Goal: Task Accomplishment & Management: Use online tool/utility

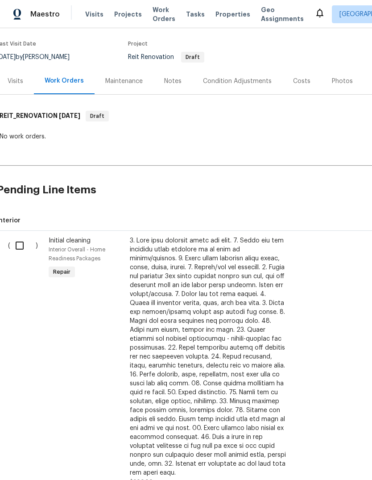
scroll to position [67, 4]
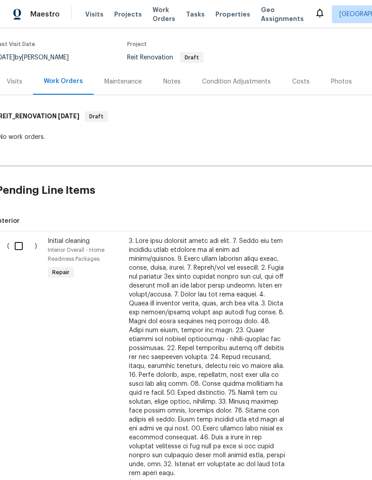
click at [14, 248] on input "checkbox" at bounding box center [21, 246] width 25 height 19
checkbox input "true"
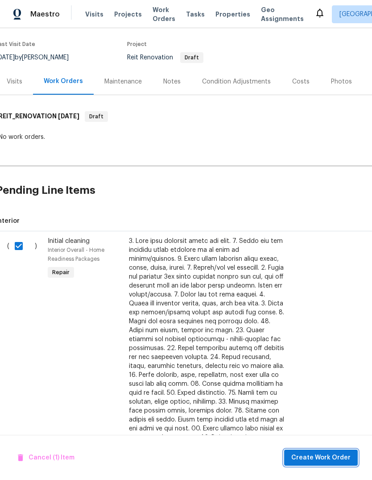
click at [338, 452] on button "Create Work Order" at bounding box center [321, 457] width 74 height 17
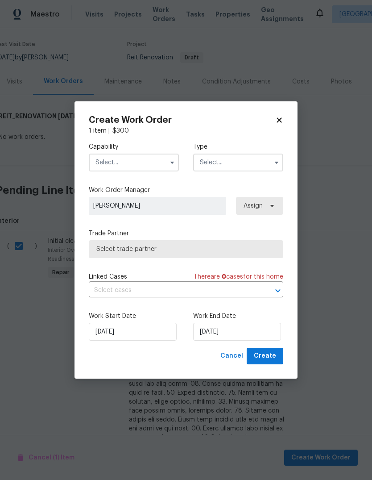
click at [146, 159] on input "text" at bounding box center [134, 163] width 90 height 18
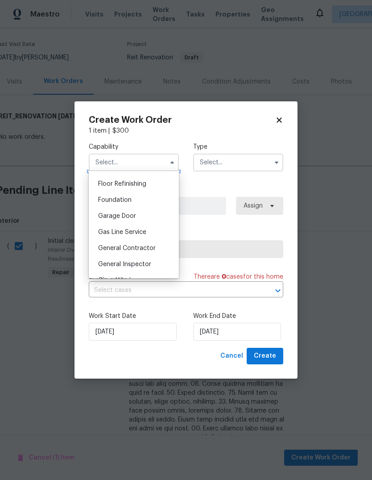
scroll to position [359, 0]
click at [145, 253] on div "General Contractor" at bounding box center [134, 249] width 86 height 16
type input "General Contractor"
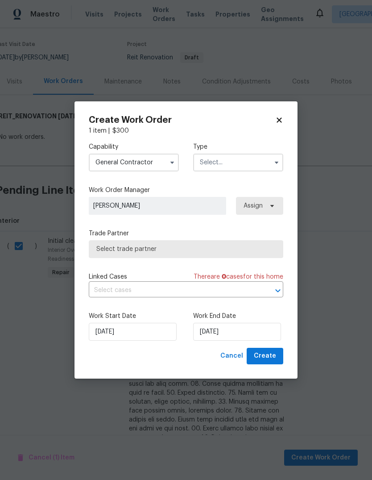
click at [258, 158] on input "text" at bounding box center [238, 163] width 90 height 18
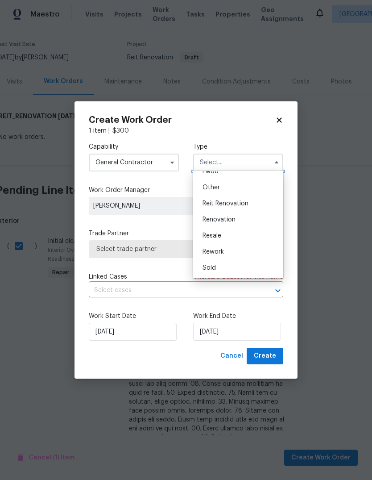
scroll to position [106, 0]
click at [240, 206] on span "Reit Renovation" at bounding box center [226, 203] width 46 height 6
type input "Reit Renovation"
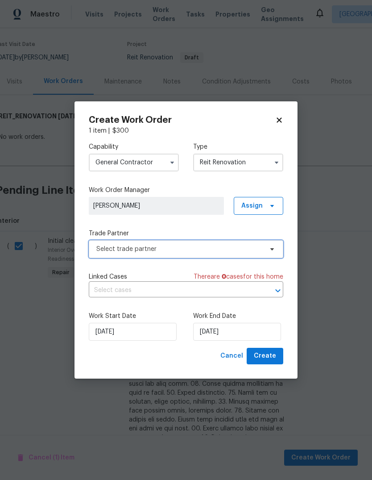
click at [267, 253] on span "Select trade partner" at bounding box center [186, 249] width 195 height 18
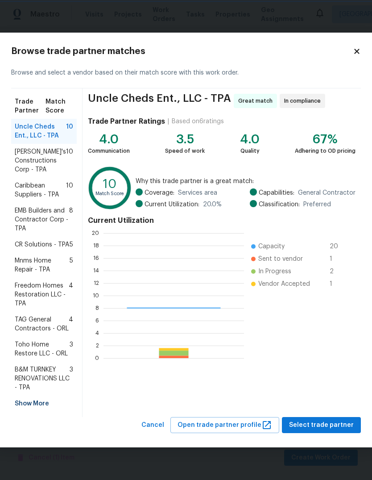
scroll to position [125, 141]
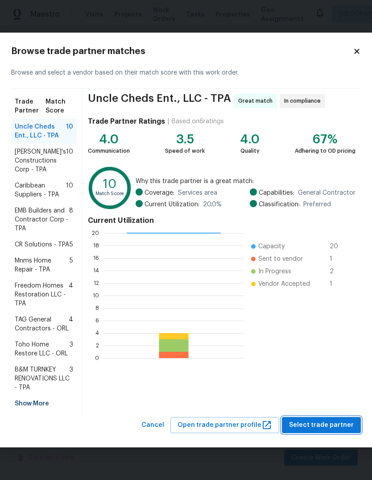
click at [338, 431] on span "Select trade partner" at bounding box center [321, 425] width 65 height 11
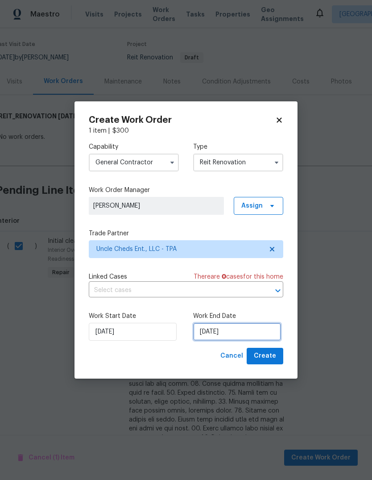
click at [227, 333] on input "[DATE]" at bounding box center [237, 332] width 88 height 18
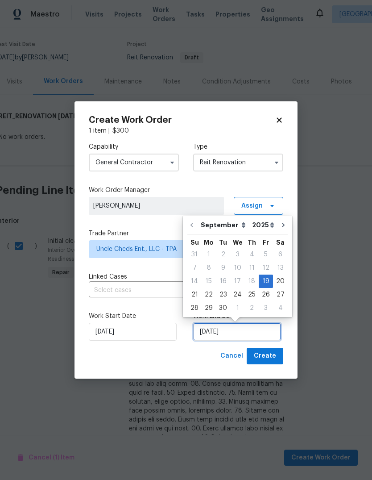
scroll to position [7, 0]
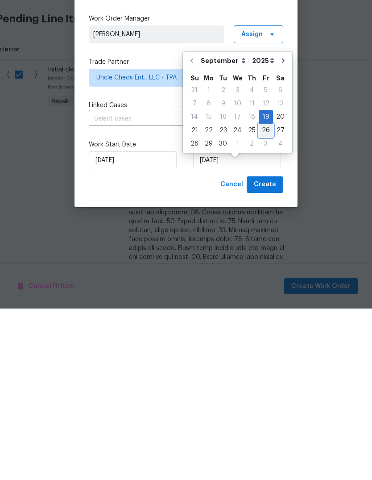
click at [266, 295] on div "26" at bounding box center [266, 301] width 14 height 12
type input "[DATE]"
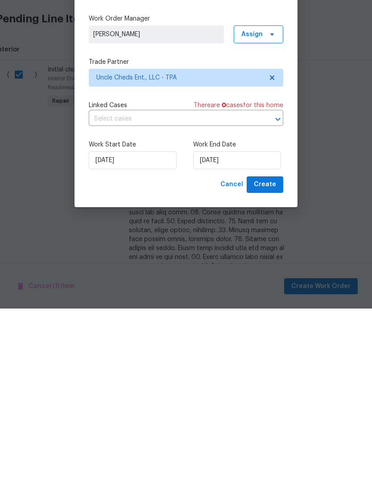
scroll to position [33, 0]
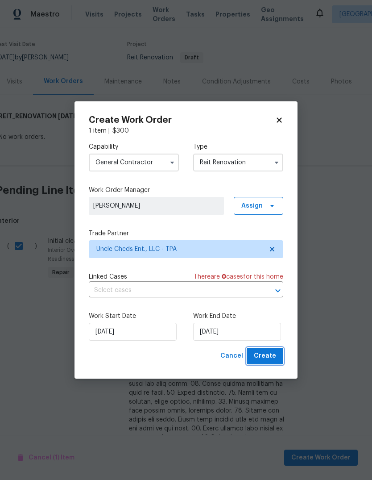
click at [274, 360] on span "Create" at bounding box center [265, 355] width 22 height 11
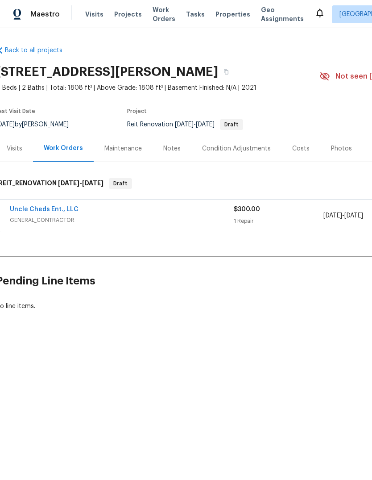
click at [65, 208] on link "Uncle Cheds Ent., LLC" at bounding box center [44, 209] width 69 height 6
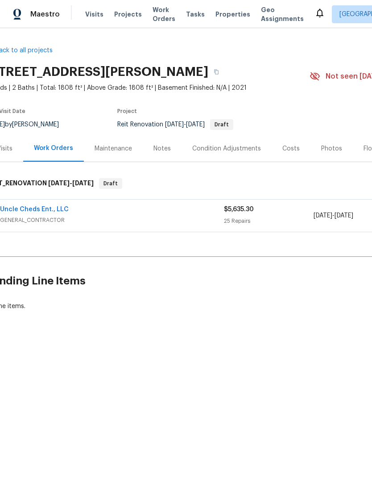
scroll to position [0, 11]
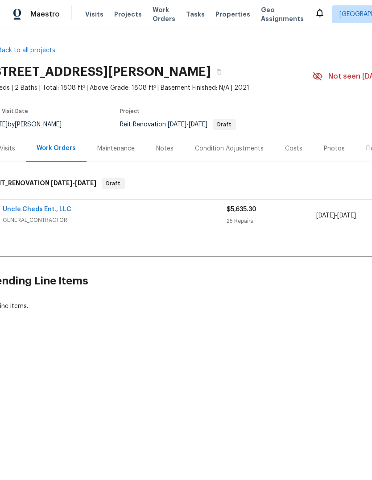
click at [29, 211] on link "Uncle Cheds Ent., LLC" at bounding box center [37, 209] width 69 height 6
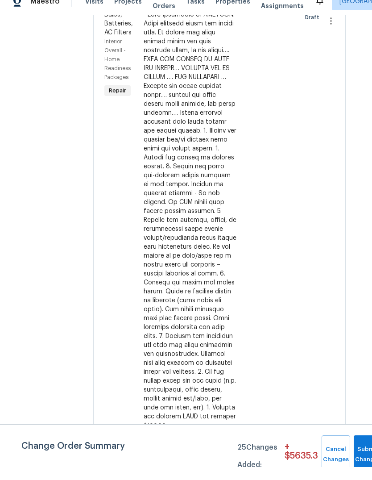
scroll to position [287, 12]
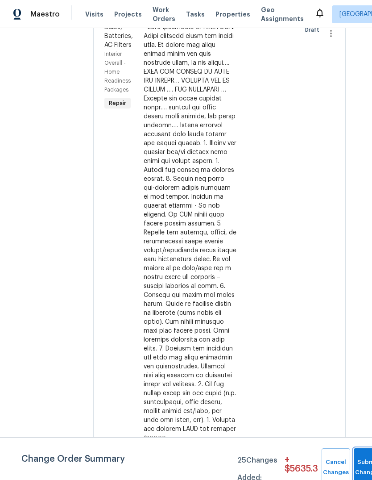
click at [360, 462] on button "Submit Changes" at bounding box center [368, 467] width 29 height 38
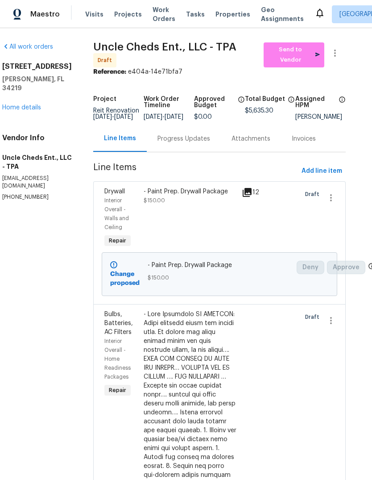
scroll to position [0, 12]
click at [27, 104] on link "Home details" at bounding box center [21, 107] width 39 height 6
